Goal: Navigation & Orientation: Find specific page/section

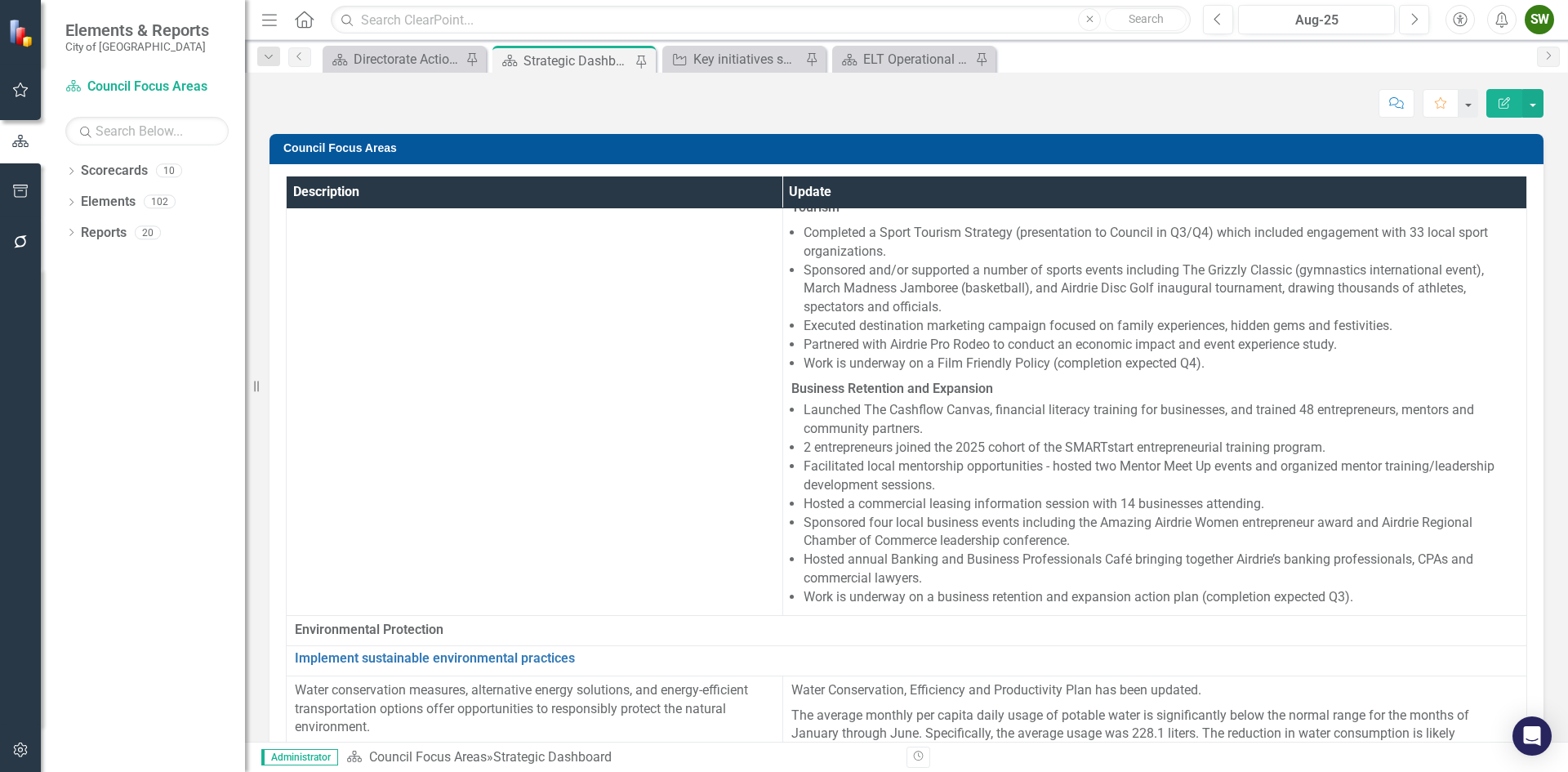
scroll to position [654, 0]
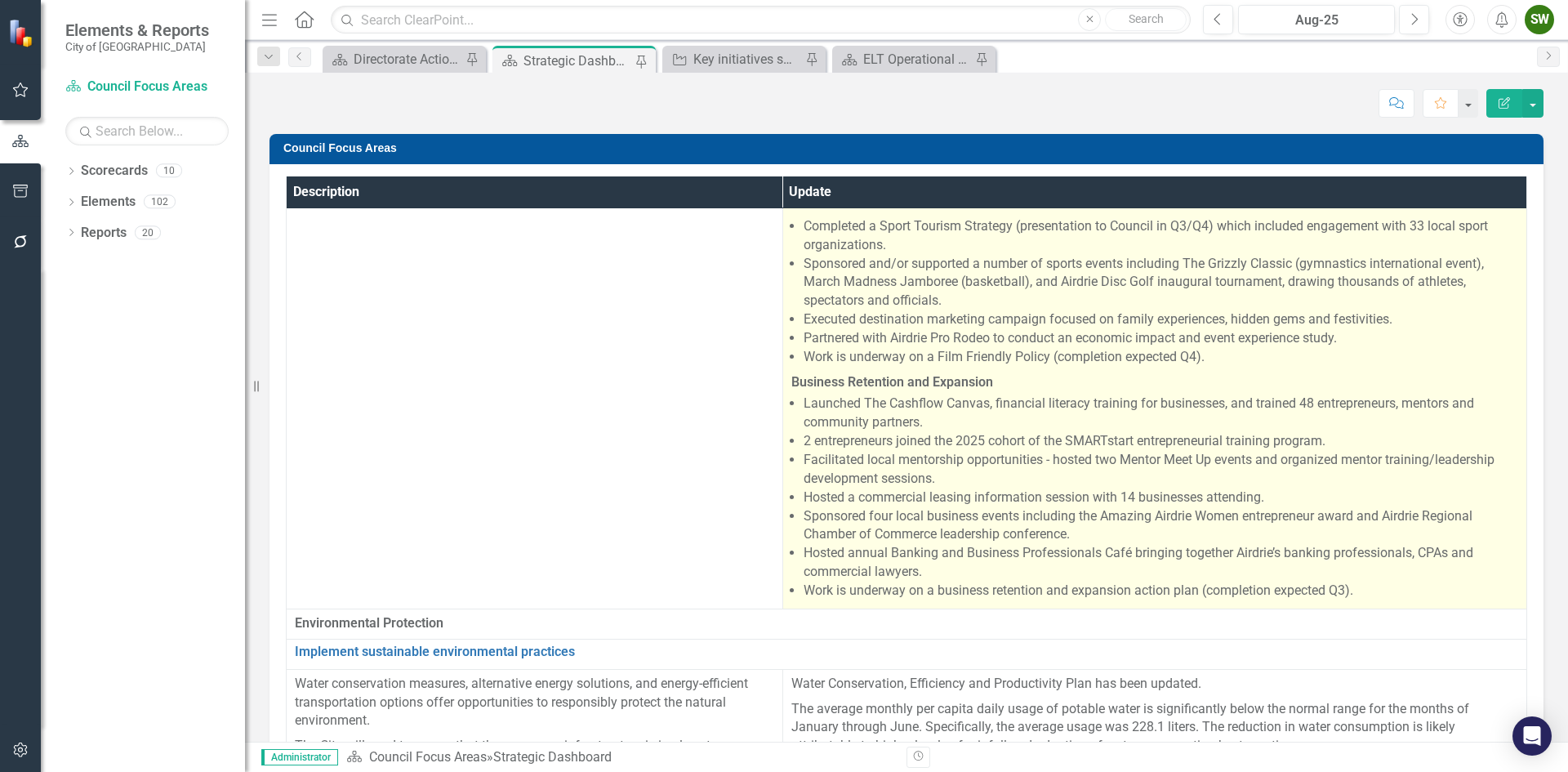
click at [792, 441] on span "Overall Secured $262,950 in grant funding from the Northern & Regional Economic…" at bounding box center [1154, 245] width 727 height 718
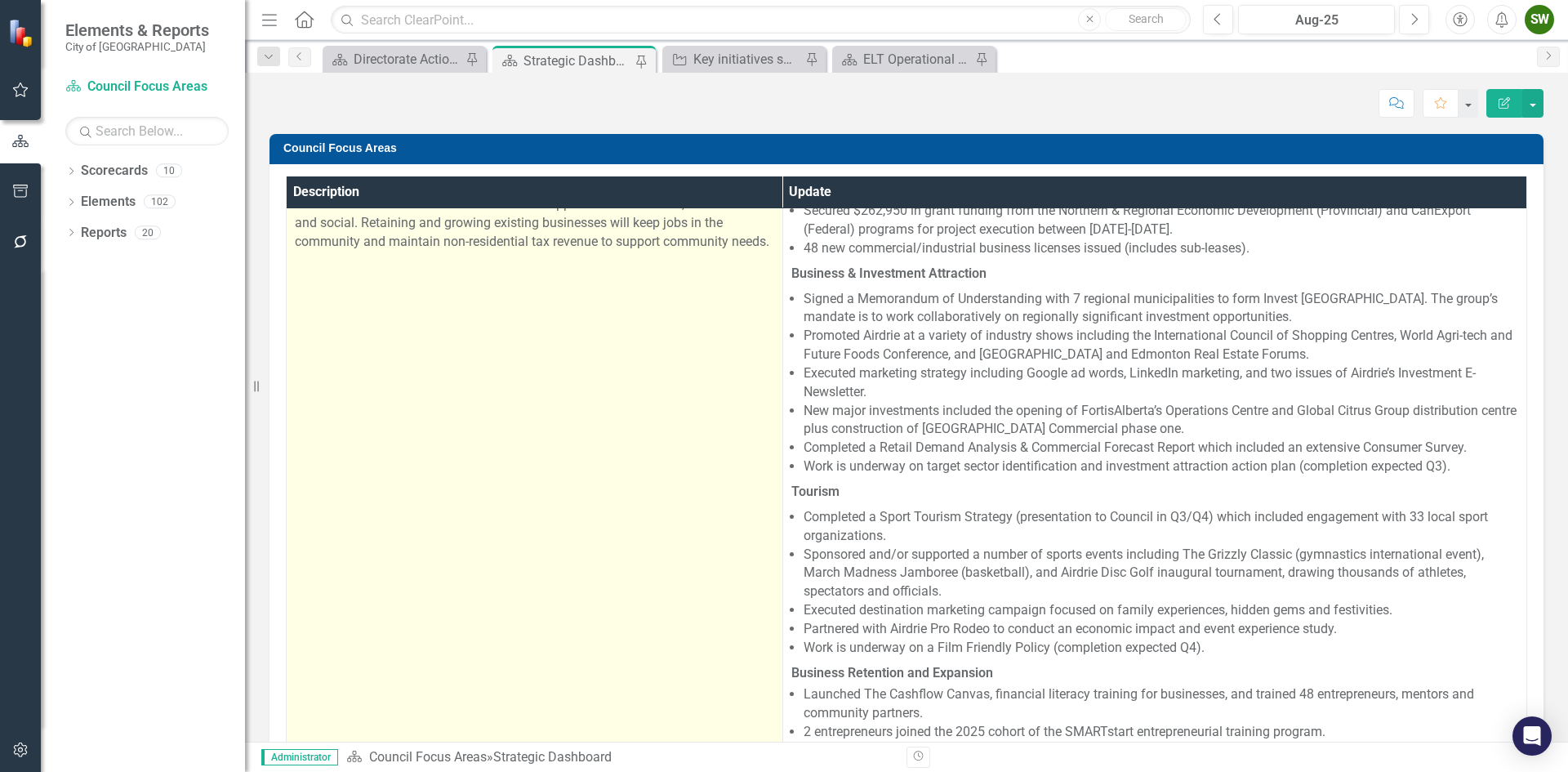
scroll to position [245, 0]
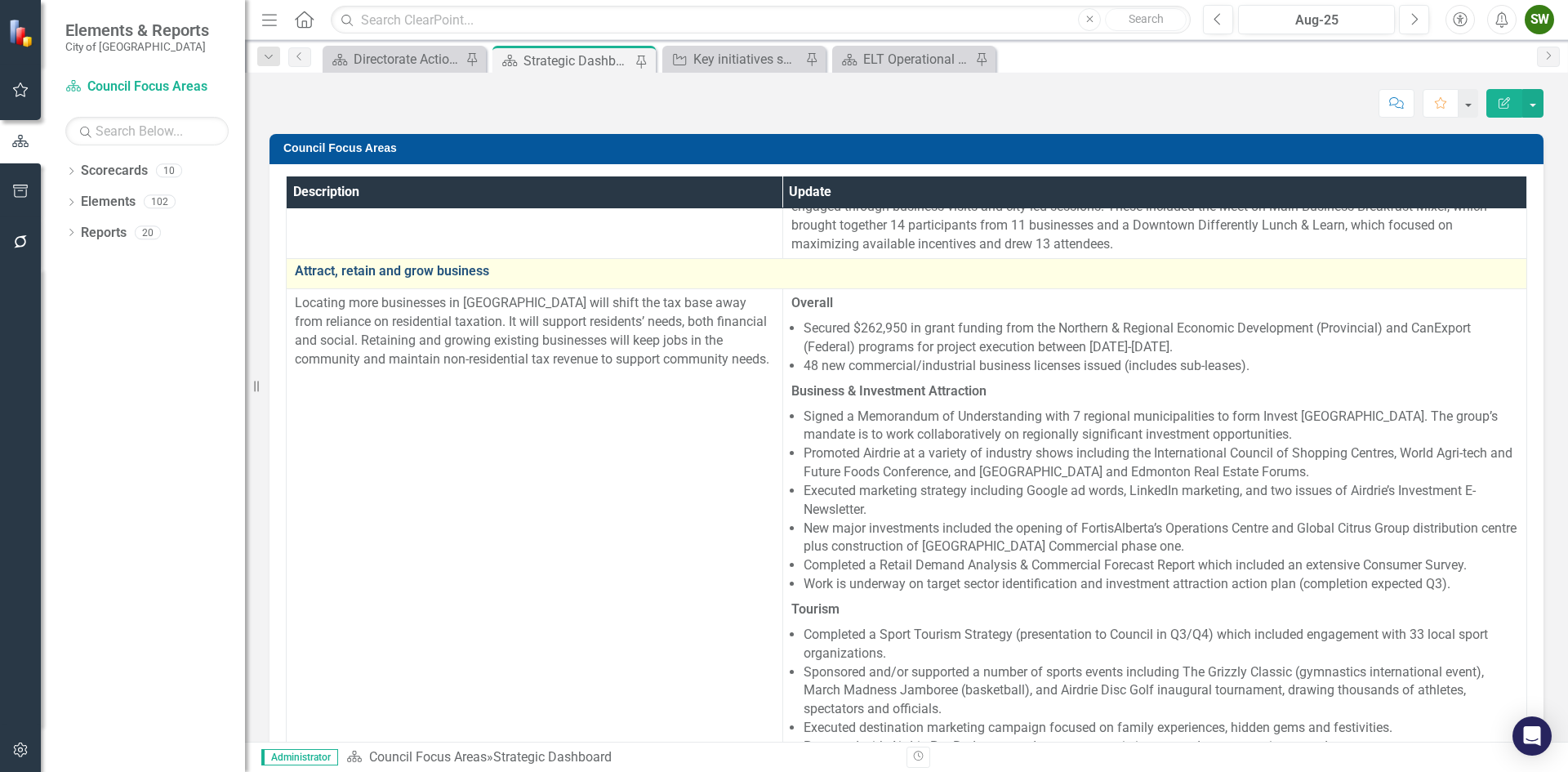
click at [424, 271] on link "Attract, retain and grow business" at bounding box center [906, 271] width 1223 height 15
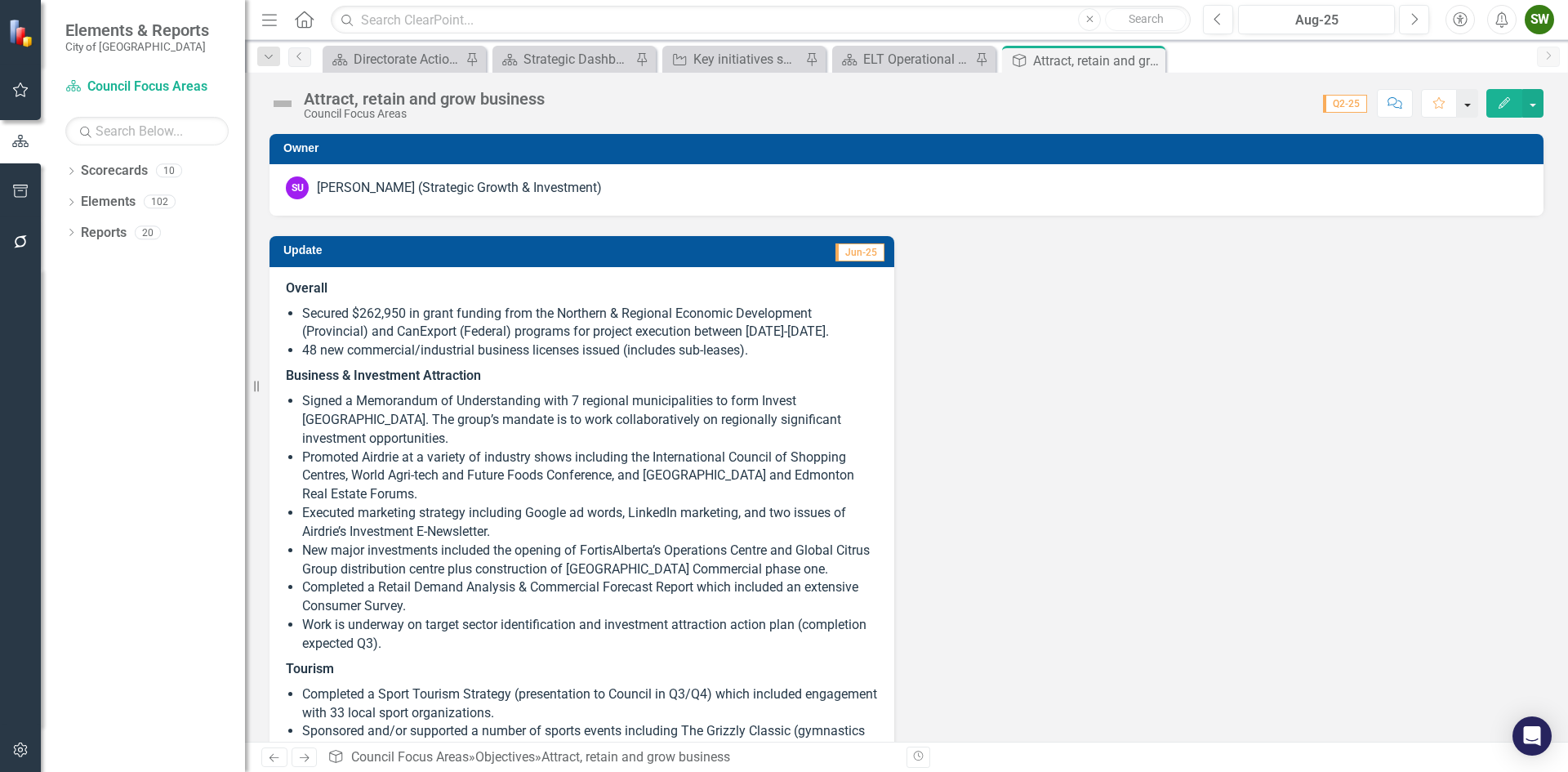
click at [1468, 106] on button "button" at bounding box center [1468, 104] width 21 height 29
click at [1536, 108] on button "button" at bounding box center [1533, 104] width 21 height 29
click at [1486, 197] on link "Revision History Revision History" at bounding box center [1476, 197] width 132 height 30
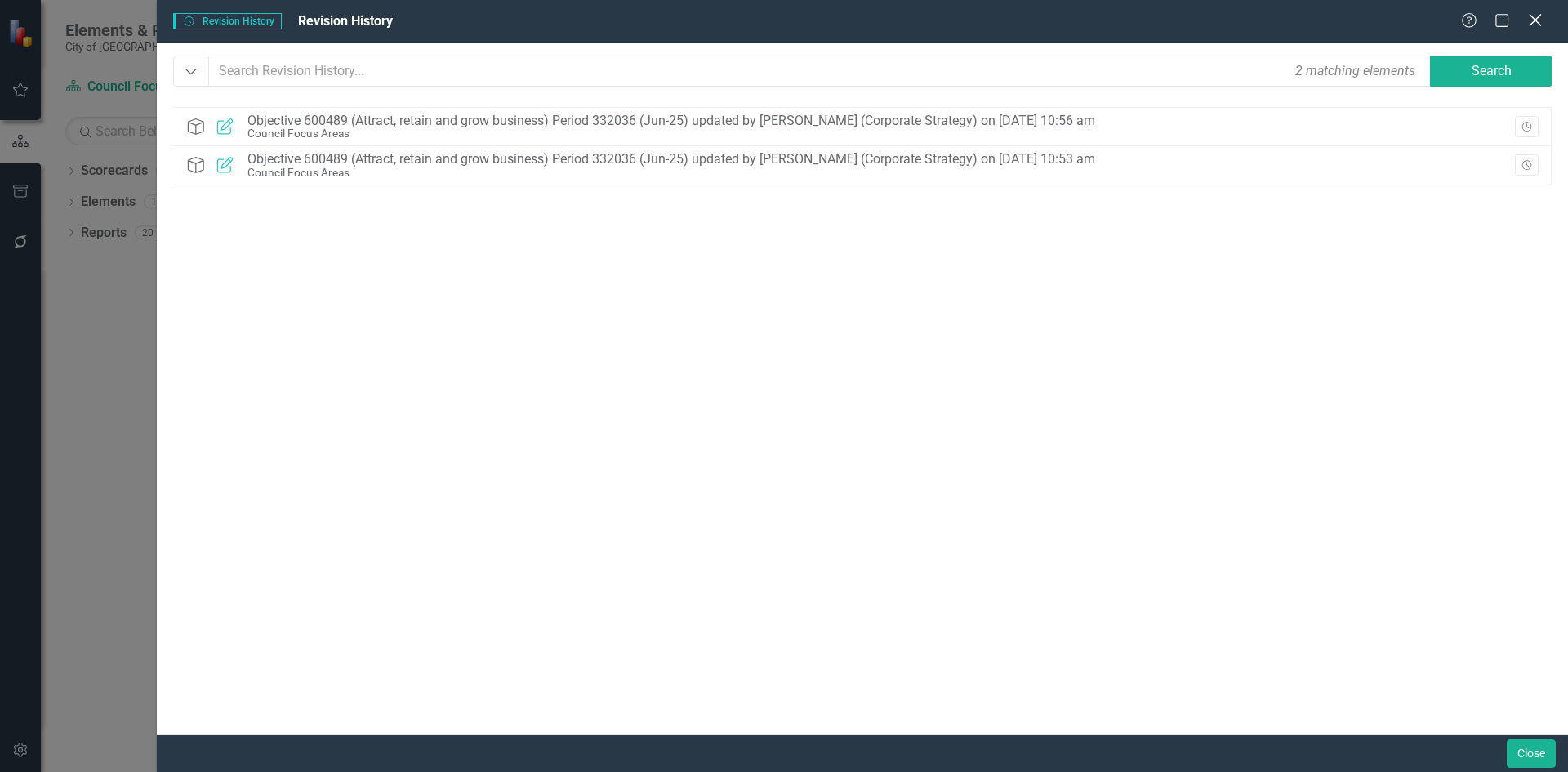
click at [1538, 20] on icon "Close" at bounding box center [1535, 20] width 20 height 16
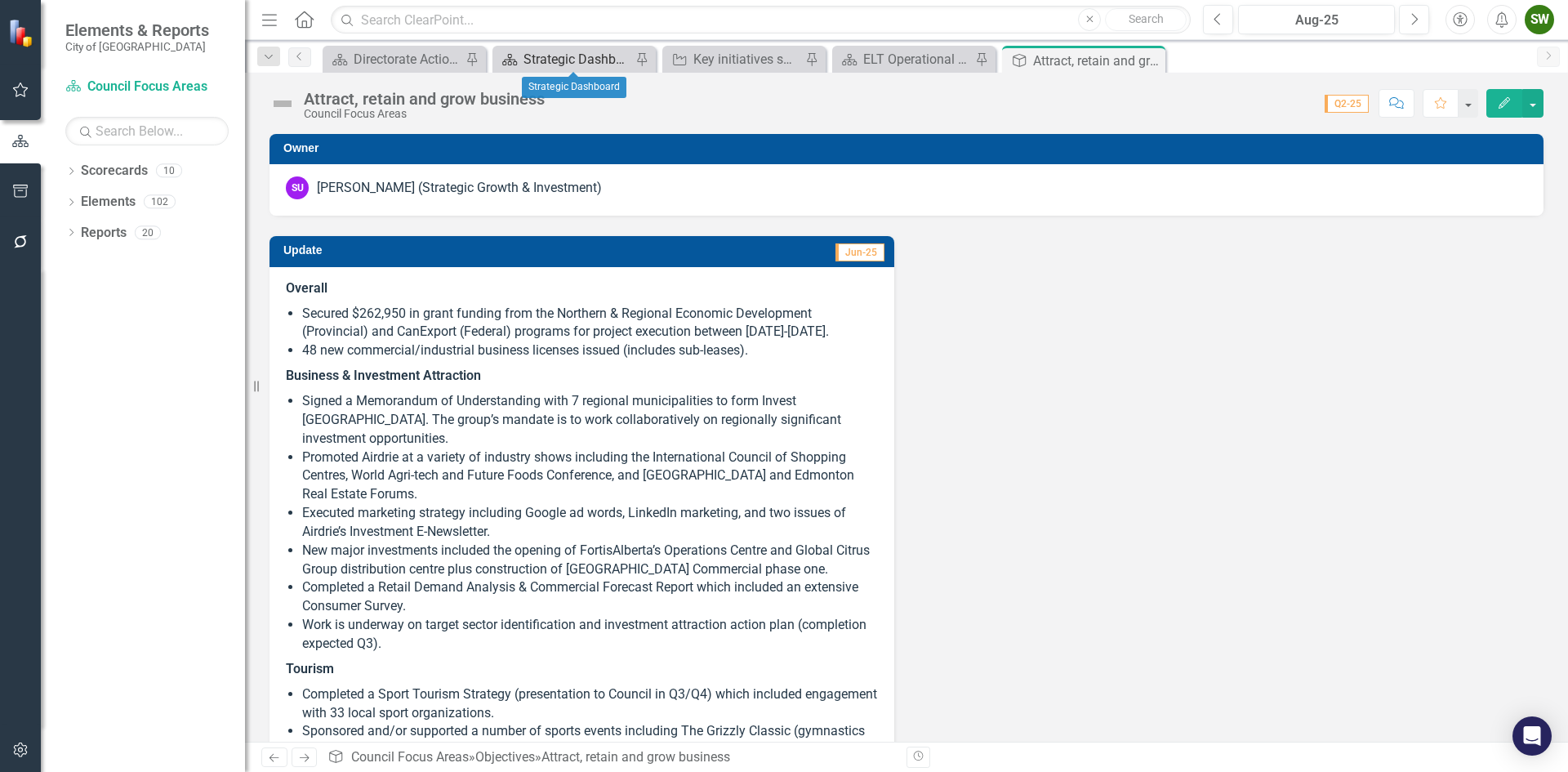
click at [611, 57] on div "Strategic Dashboard" at bounding box center [577, 59] width 108 height 20
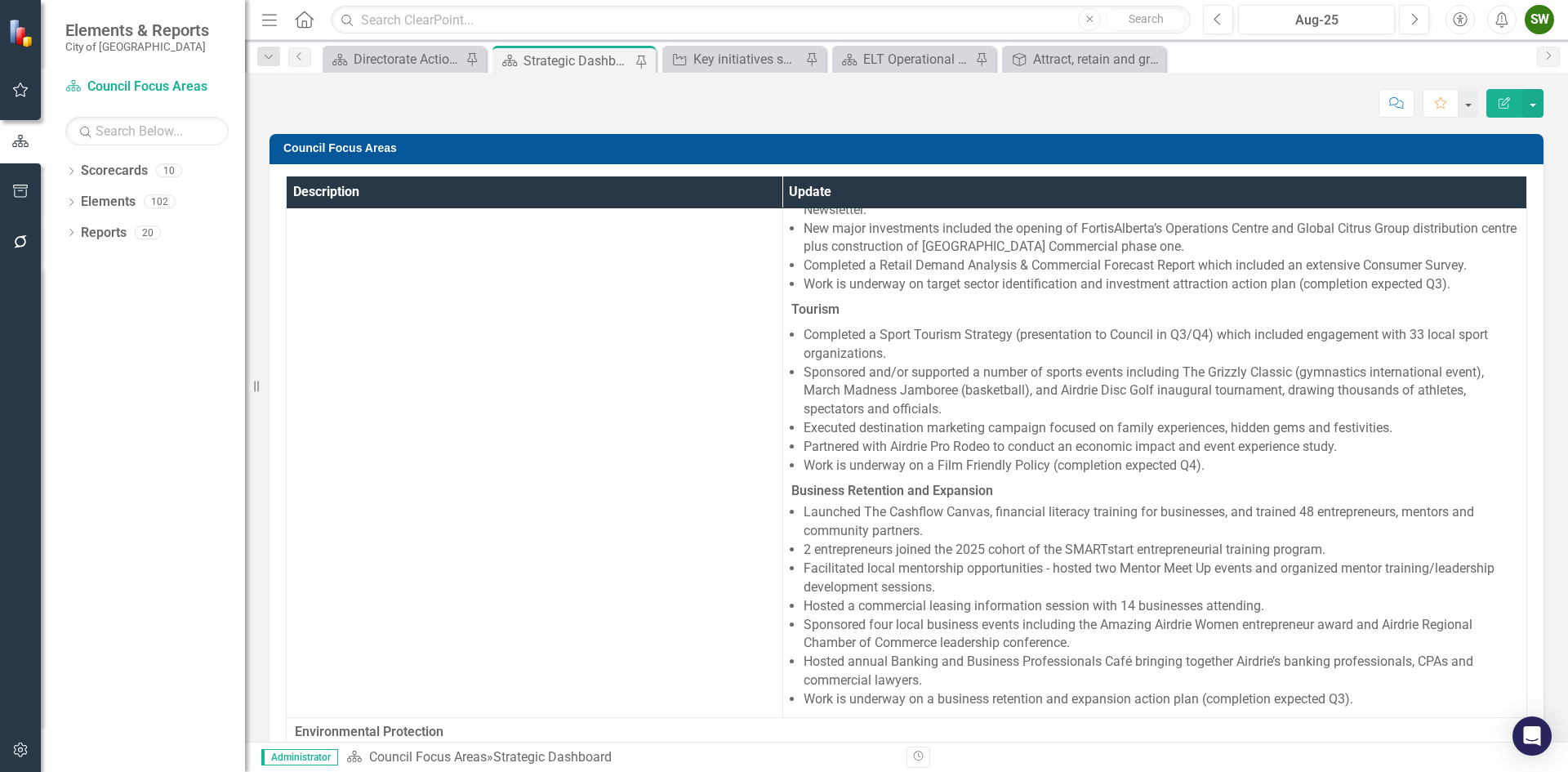
scroll to position [572, 0]
